Goal: Contribute content: Contribute content

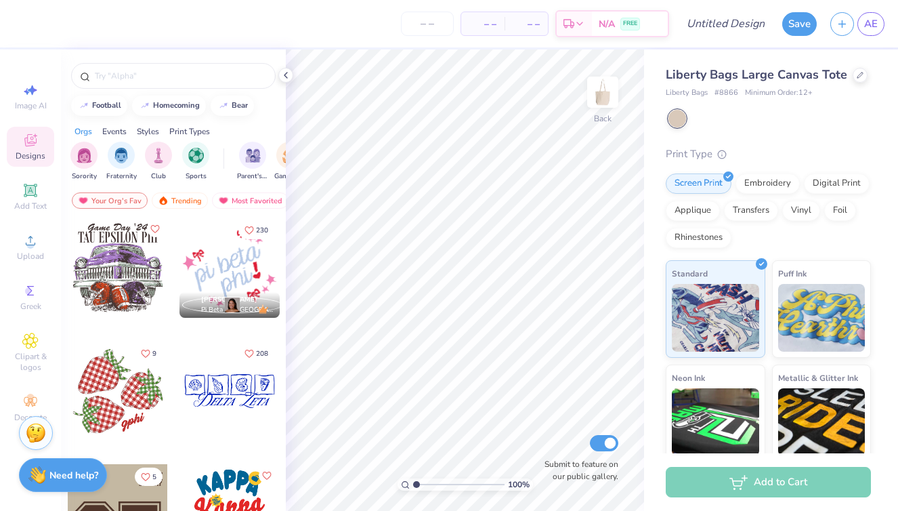
scroll to position [1863, 0]
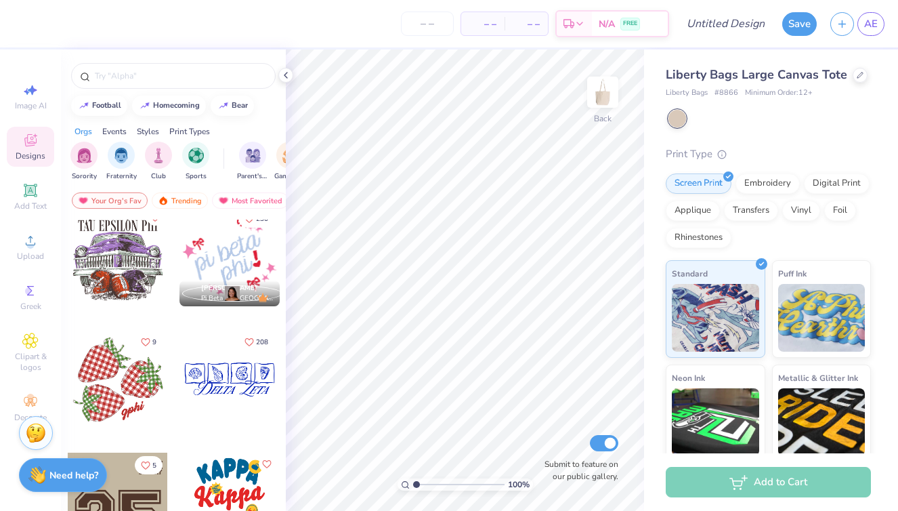
click at [127, 397] on div at bounding box center [118, 379] width 100 height 100
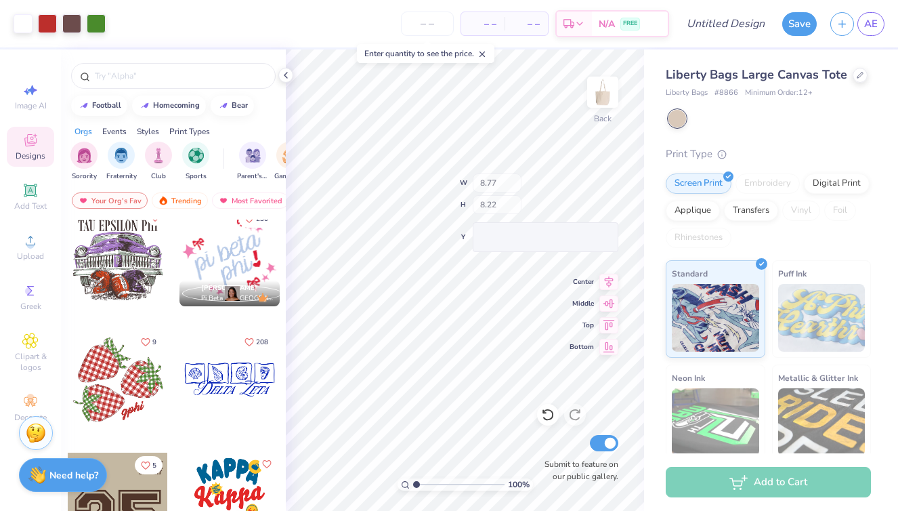
type input "2.21"
type input "1.86"
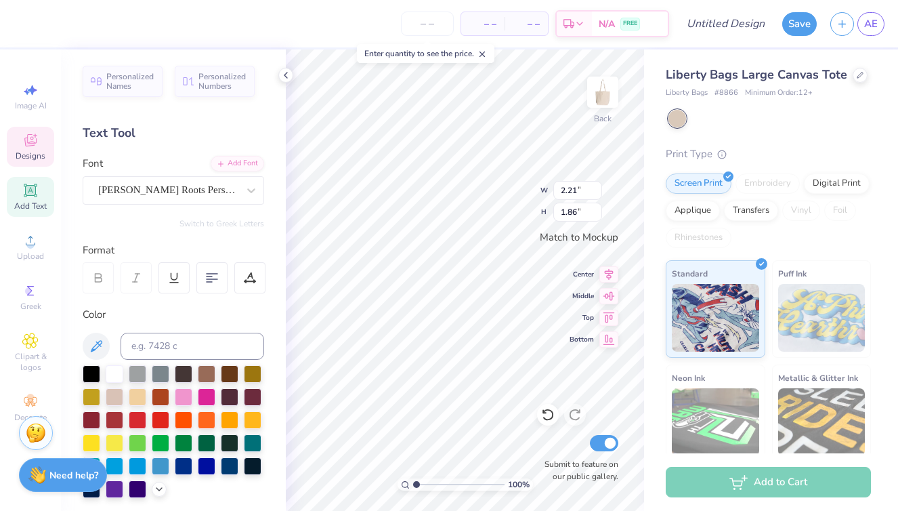
type textarea "dphie"
click at [543, 454] on div "Submit to feature on our public gallery." at bounding box center [577, 457] width 81 height 50
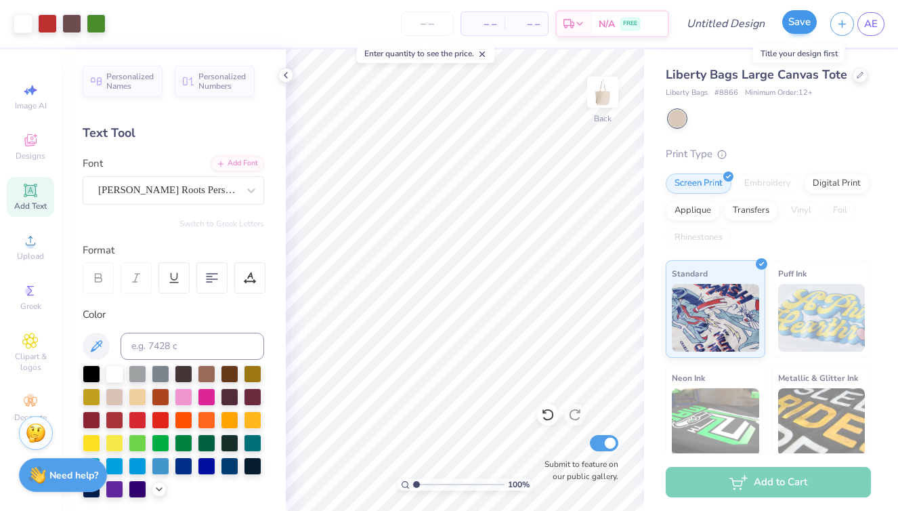
click at [794, 25] on button "Save" at bounding box center [799, 22] width 35 height 24
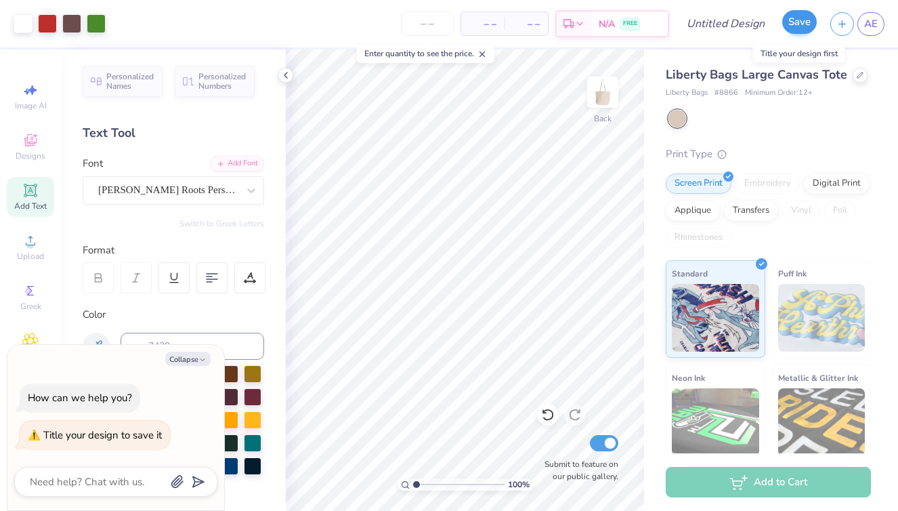
click at [793, 24] on button "Save" at bounding box center [799, 22] width 35 height 24
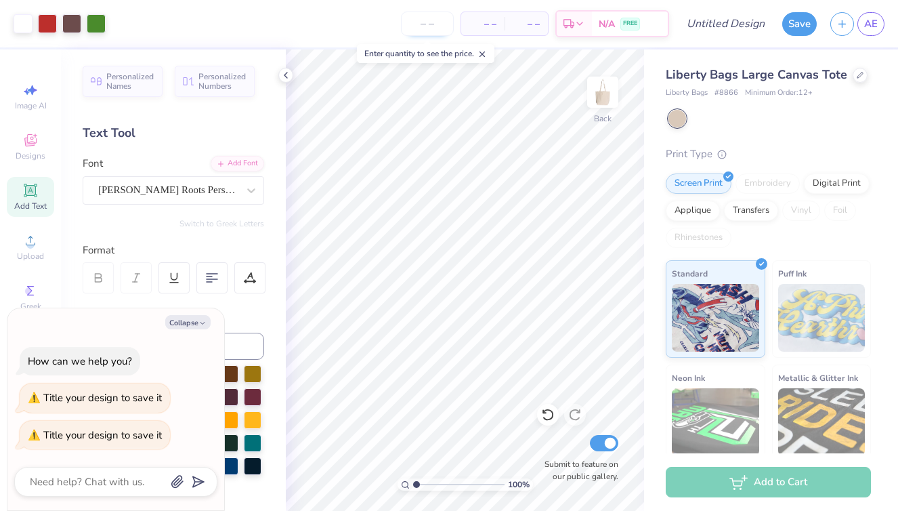
type textarea "x"
click at [431, 26] on input "number" at bounding box center [427, 24] width 53 height 24
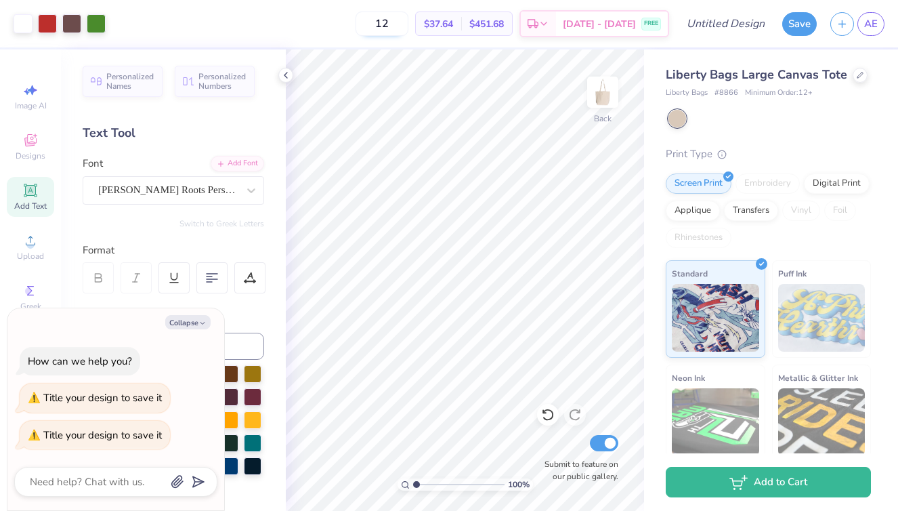
click at [408, 22] on input "12" at bounding box center [381, 24] width 53 height 24
type input "1"
click at [408, 23] on input "12" at bounding box center [381, 24] width 53 height 24
type input "15"
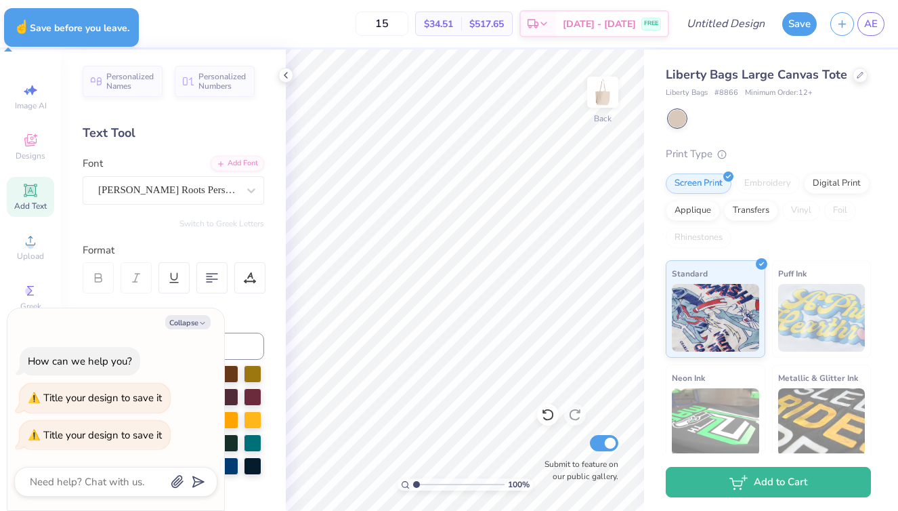
type textarea "x"
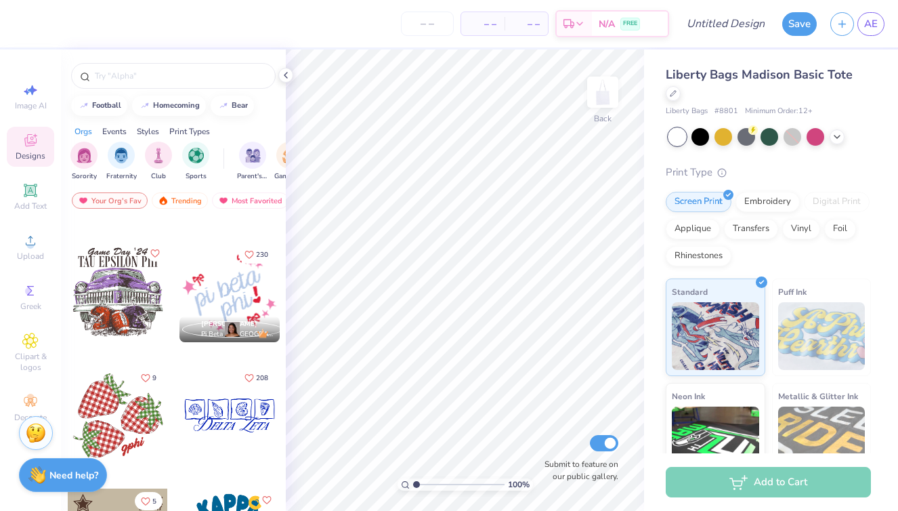
scroll to position [1972, 0]
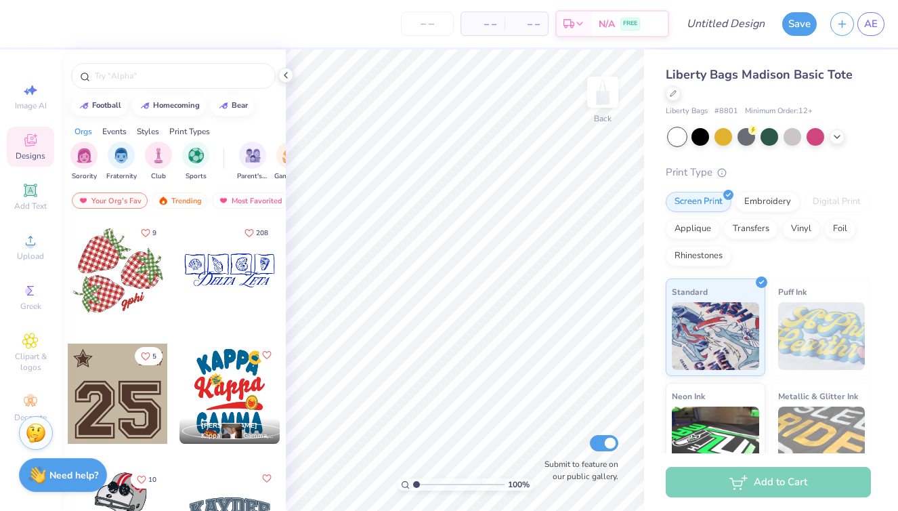
click at [119, 272] on div at bounding box center [118, 270] width 100 height 100
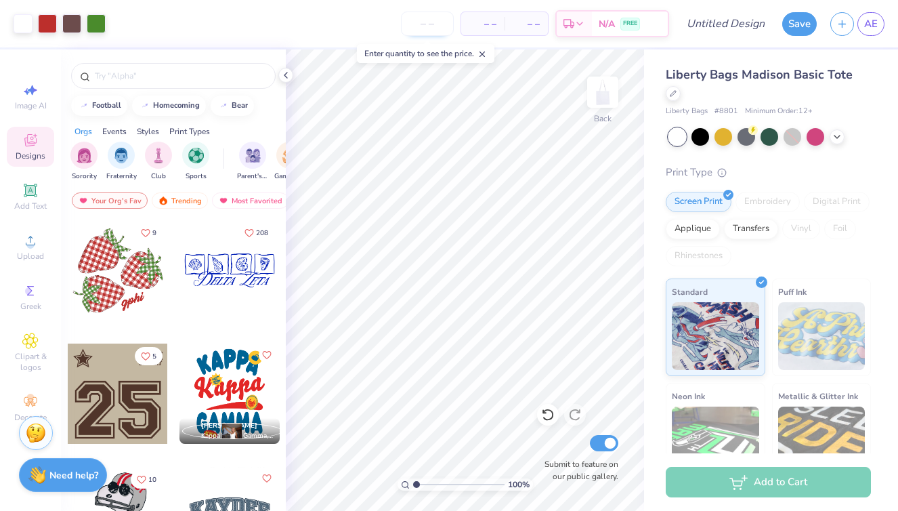
click at [440, 25] on input "number" at bounding box center [427, 24] width 53 height 24
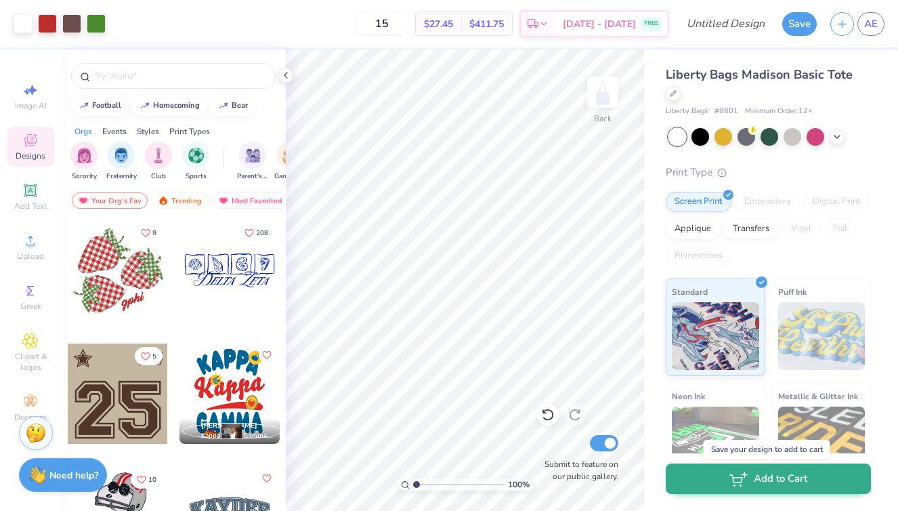
type input "1"
type input "4"
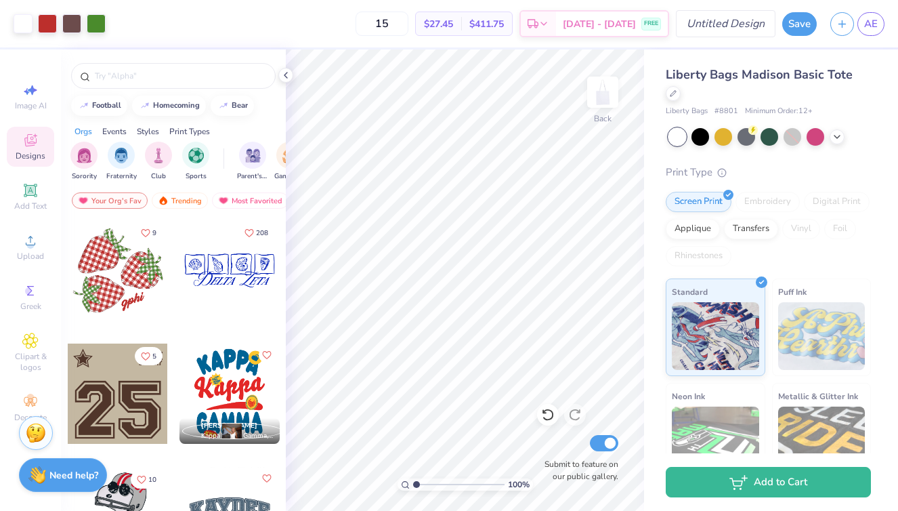
type input "15"
click at [710, 22] on input "Design Title" at bounding box center [742, 23] width 66 height 27
